Goal: Check status

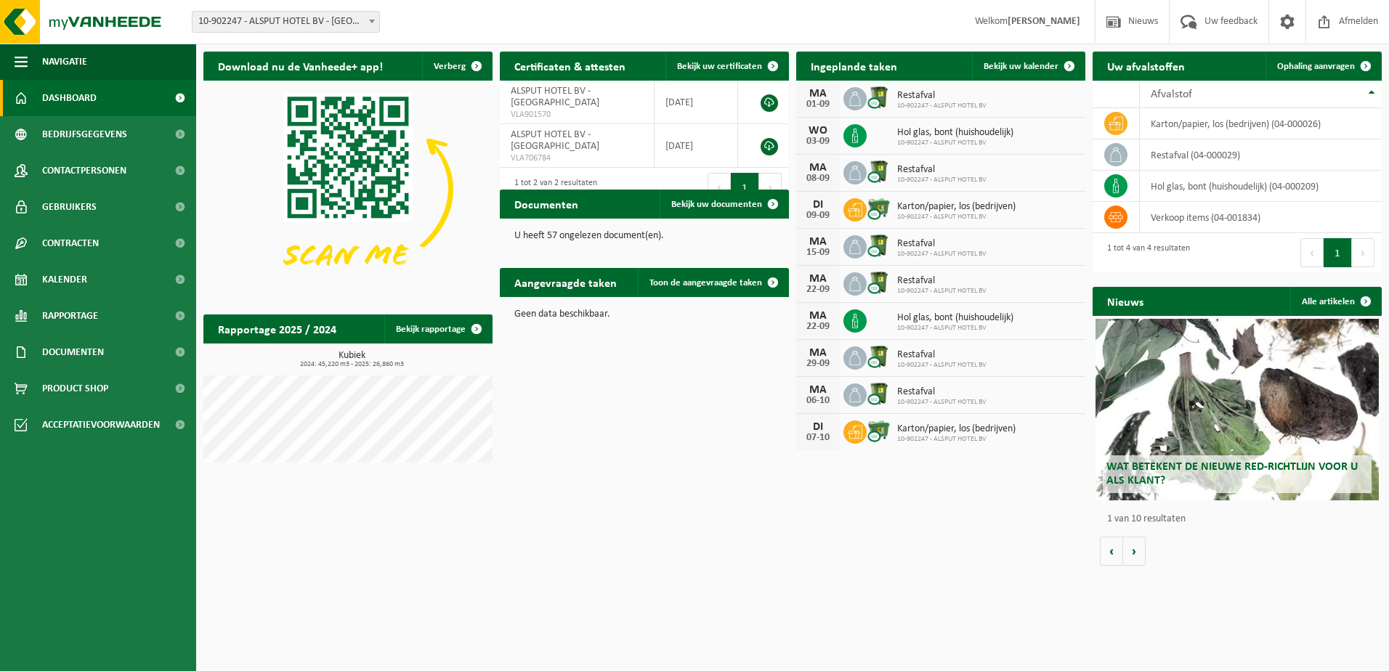
click at [101, 102] on link "Dashboard" at bounding box center [98, 98] width 196 height 36
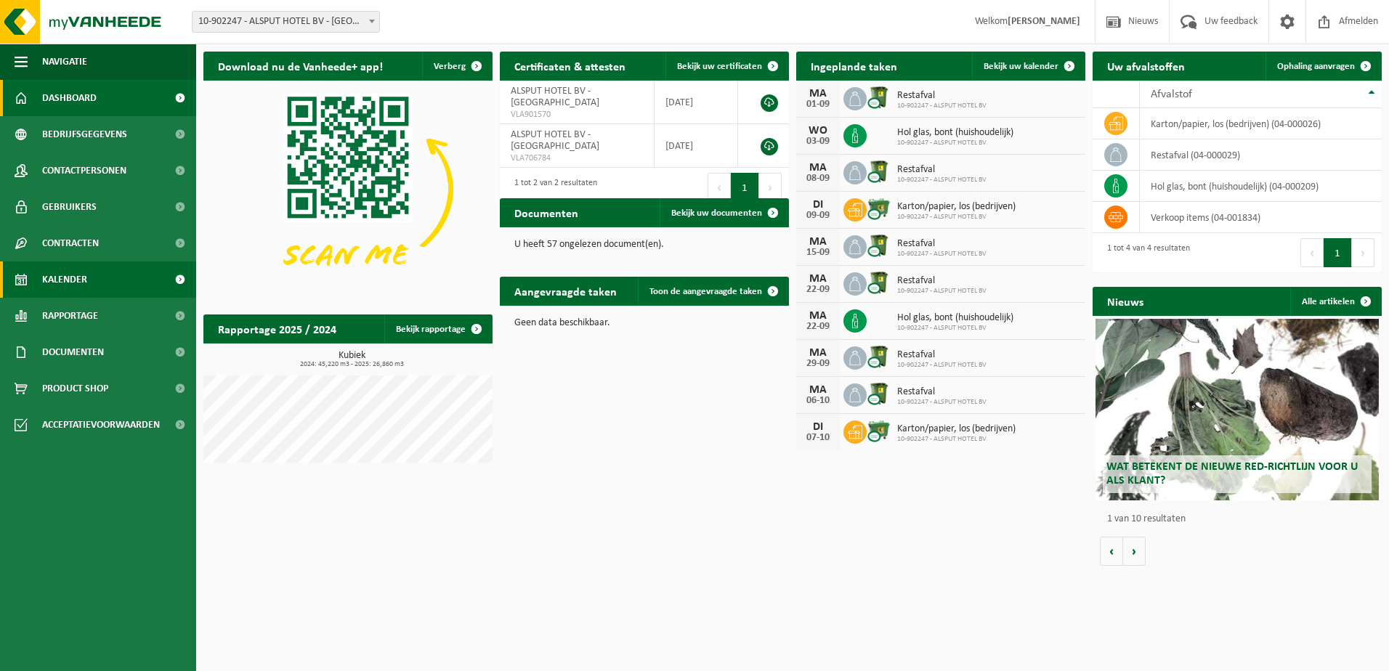
click at [111, 286] on link "Kalender" at bounding box center [98, 280] width 196 height 36
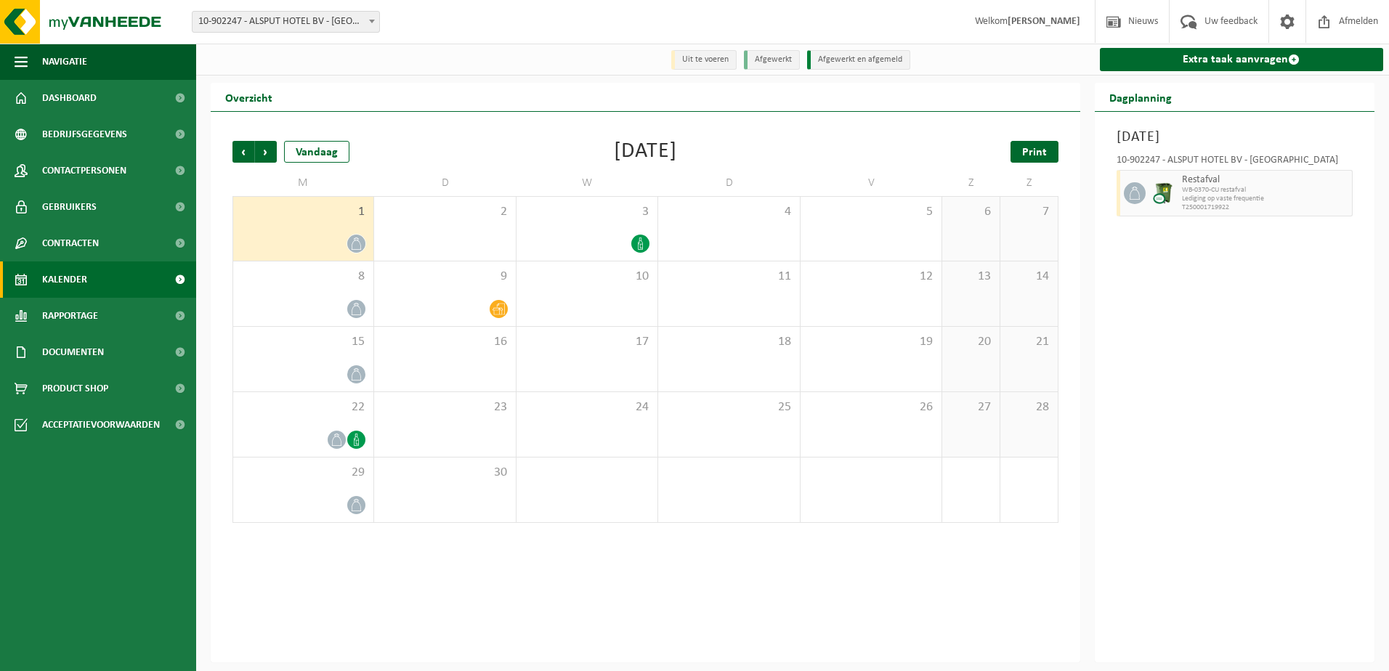
click at [1026, 153] on span "Print" at bounding box center [1034, 153] width 25 height 12
click at [113, 97] on link "Dashboard" at bounding box center [98, 98] width 196 height 36
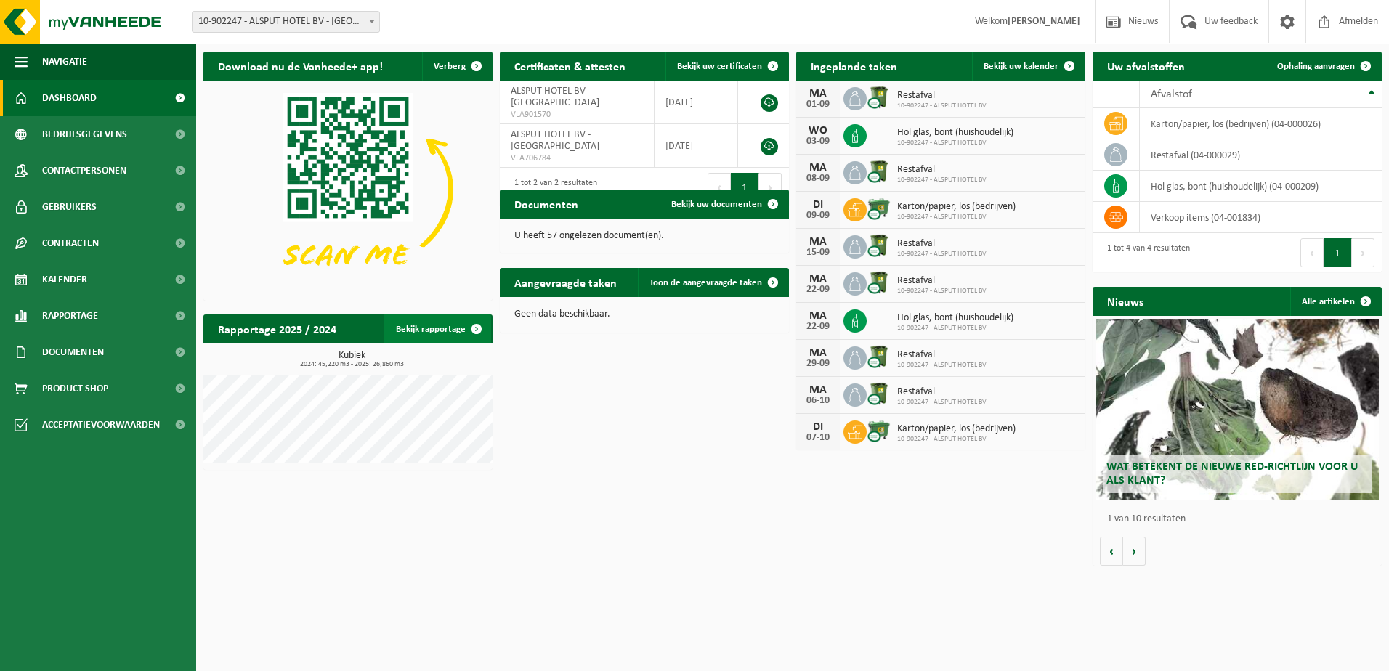
click at [427, 334] on link "Bekijk rapportage" at bounding box center [437, 329] width 107 height 29
